Goal: Find specific page/section: Find specific page/section

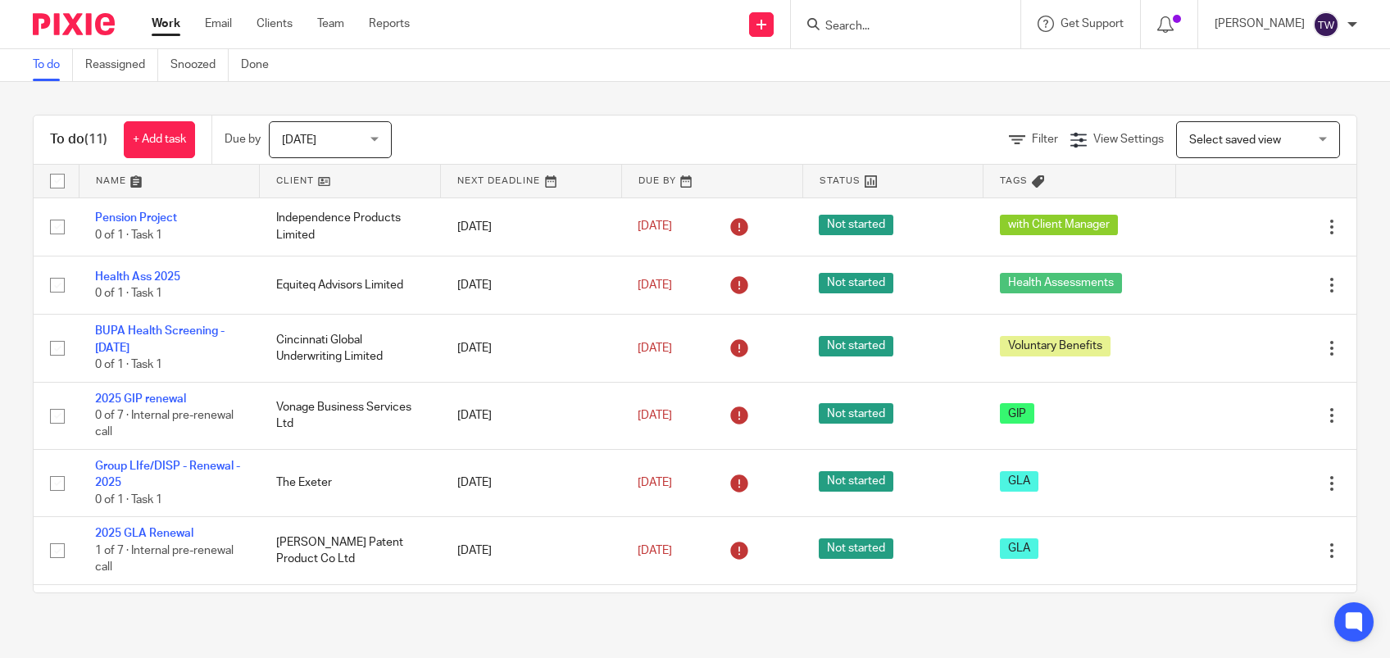
click at [926, 22] on input "Search" at bounding box center [896, 27] width 147 height 15
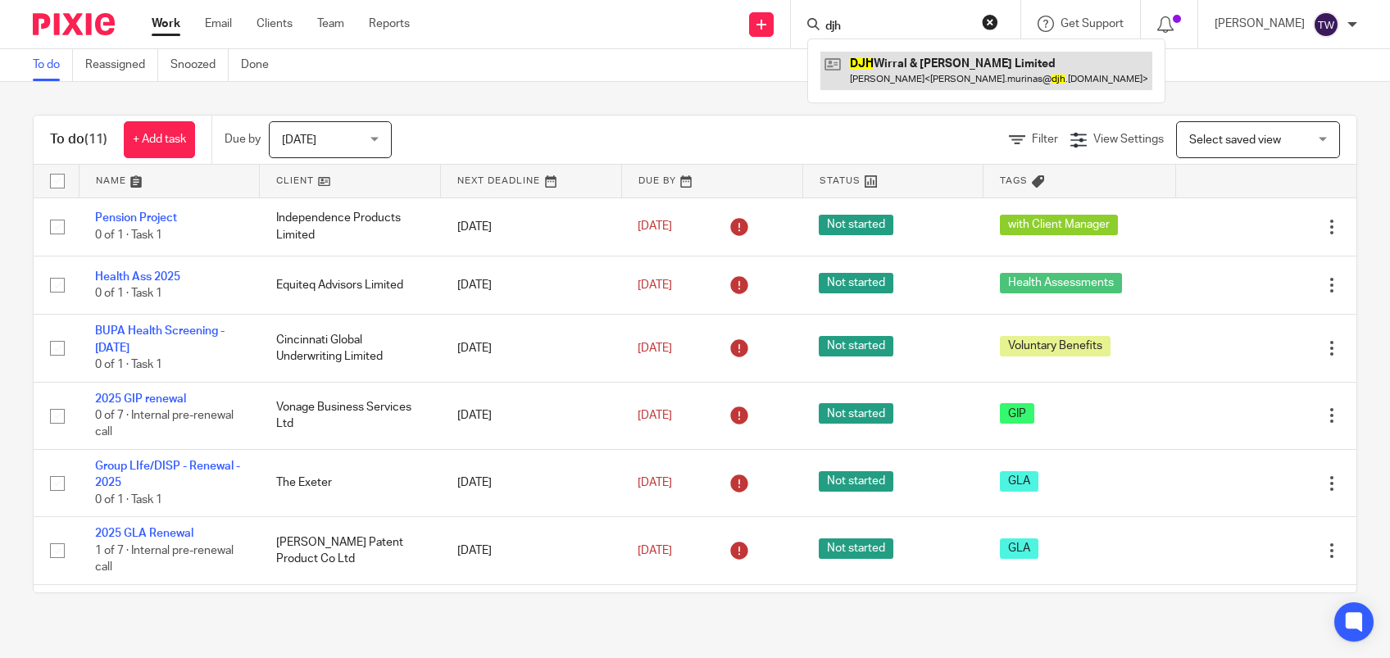
type input "djh"
click at [959, 77] on link at bounding box center [986, 71] width 332 height 38
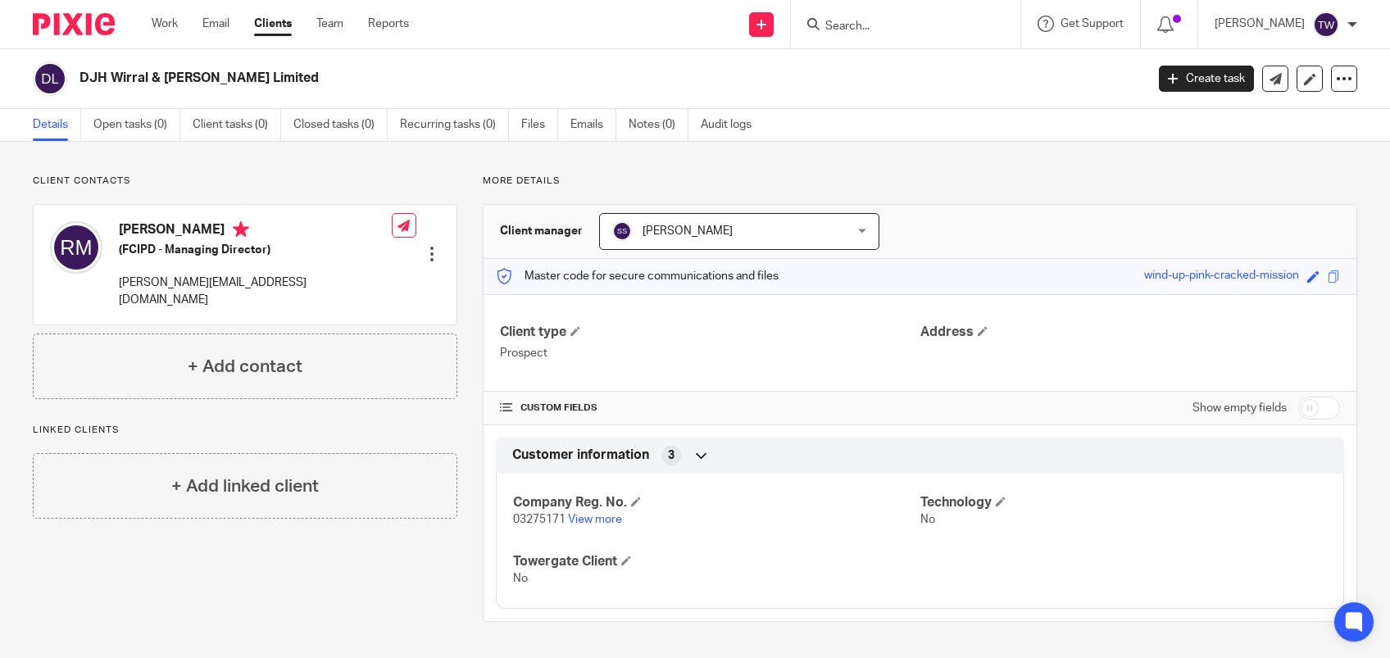
drag, startPoint x: 1123, startPoint y: 272, endPoint x: 1281, endPoint y: 274, distance: 158.1
click at [1281, 274] on div "wind-up-pink-cracked-mission" at bounding box center [1221, 276] width 155 height 19
drag, startPoint x: 1281, startPoint y: 274, endPoint x: 1261, endPoint y: 274, distance: 20.5
copy div "wind-up-pink-cracked-mission"
